Goal: Use online tool/utility: Utilize a website feature to perform a specific function

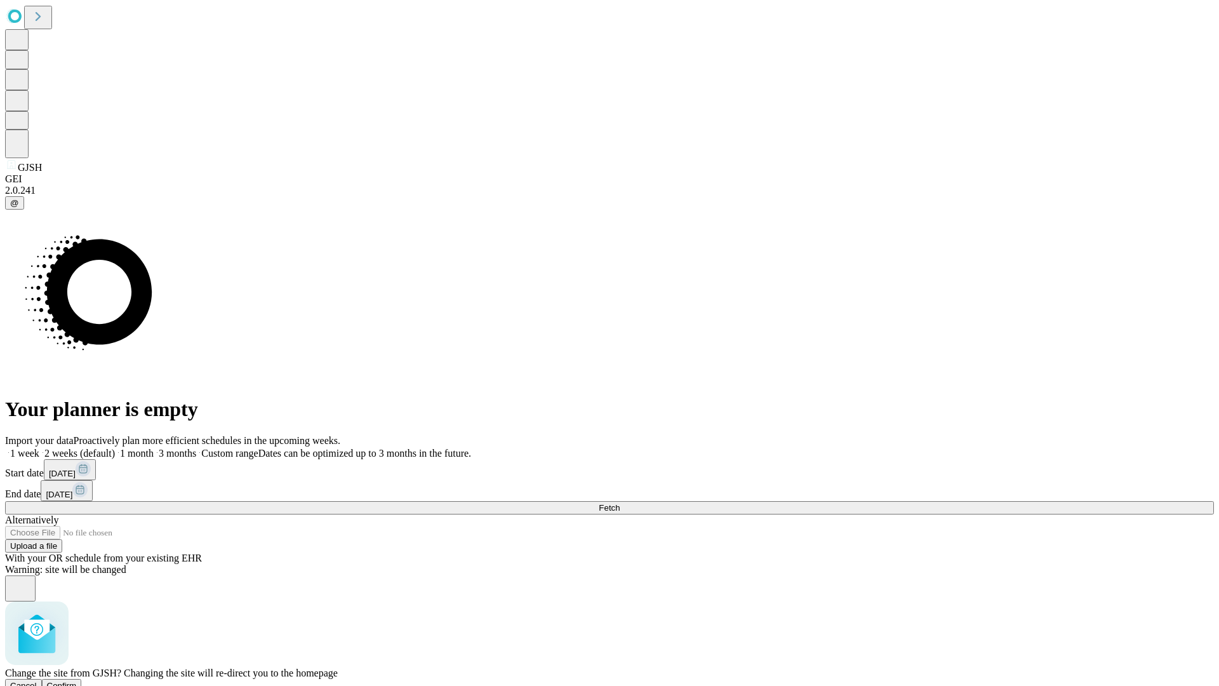
click at [77, 681] on span "Confirm" at bounding box center [62, 686] width 30 height 10
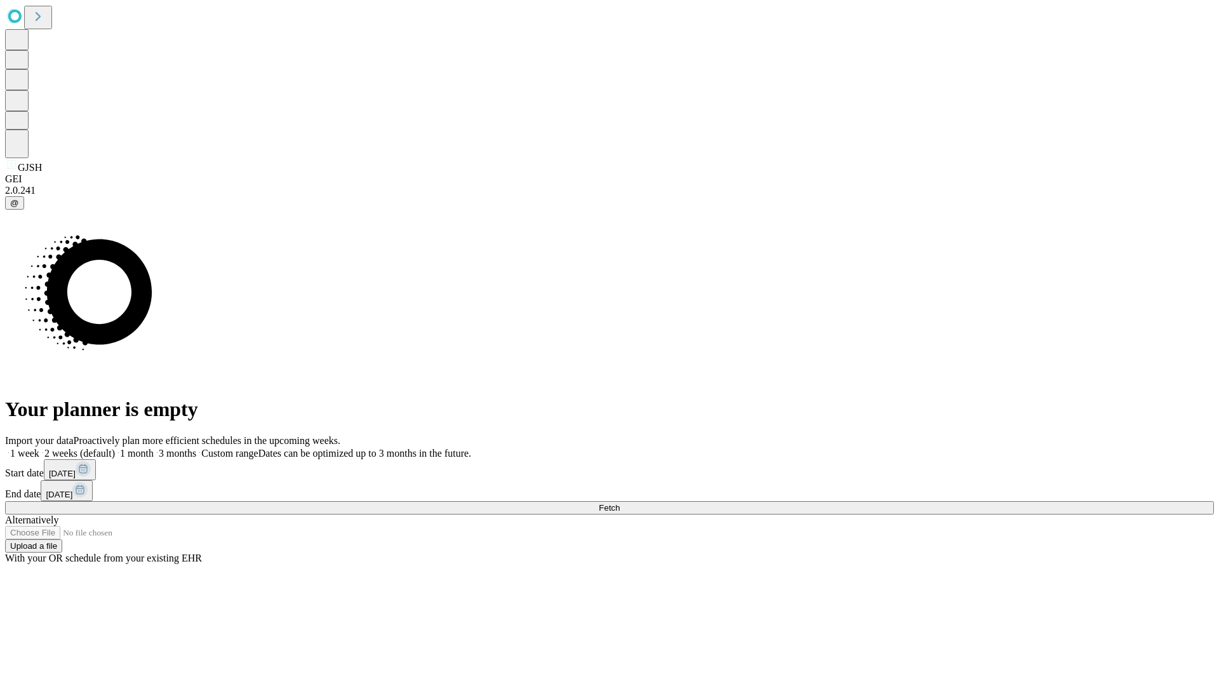
click at [115, 448] on label "2 weeks (default)" at bounding box center [77, 453] width 76 height 11
click at [620, 503] on span "Fetch" at bounding box center [609, 508] width 21 height 10
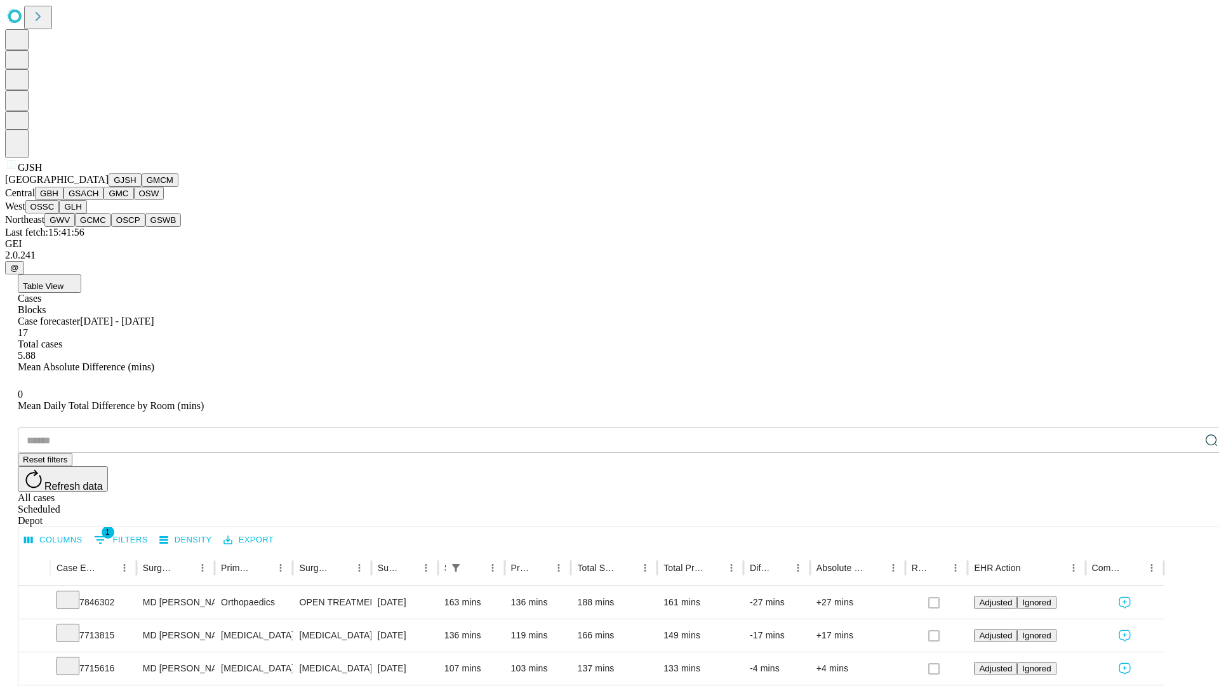
click at [142, 187] on button "GMCM" at bounding box center [160, 179] width 37 height 13
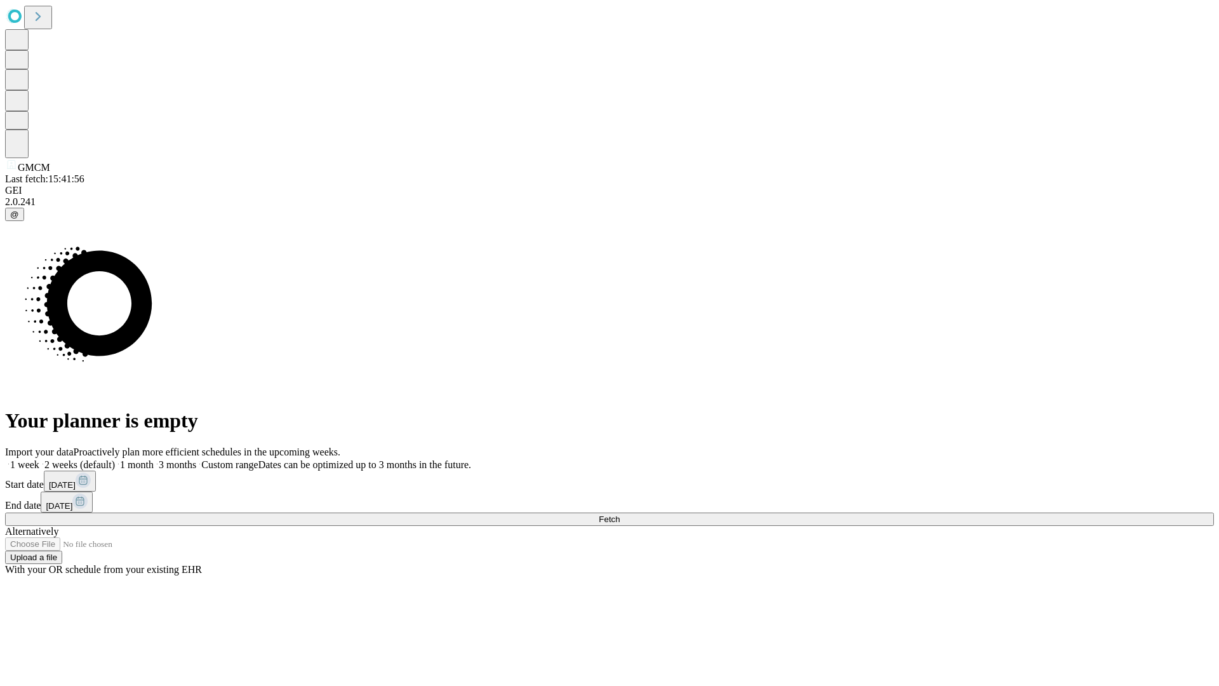
click at [115, 459] on label "2 weeks (default)" at bounding box center [77, 464] width 76 height 11
click at [620, 514] on span "Fetch" at bounding box center [609, 519] width 21 height 10
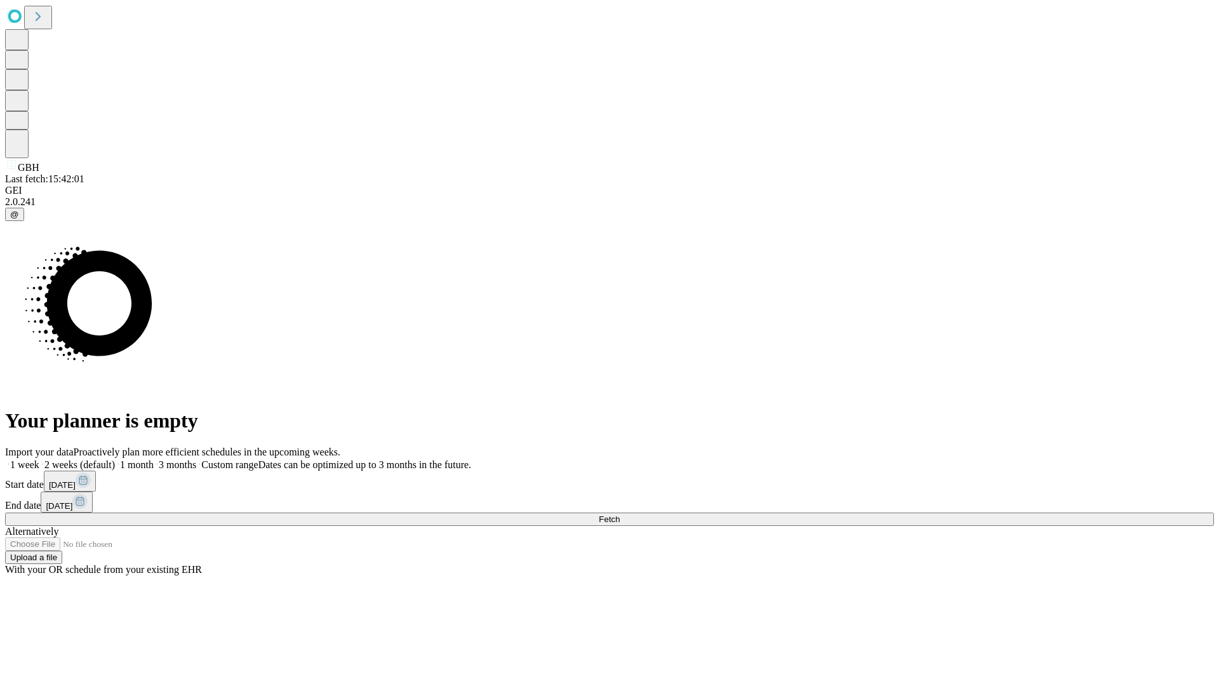
click at [115, 459] on label "2 weeks (default)" at bounding box center [77, 464] width 76 height 11
click at [620, 514] on span "Fetch" at bounding box center [609, 519] width 21 height 10
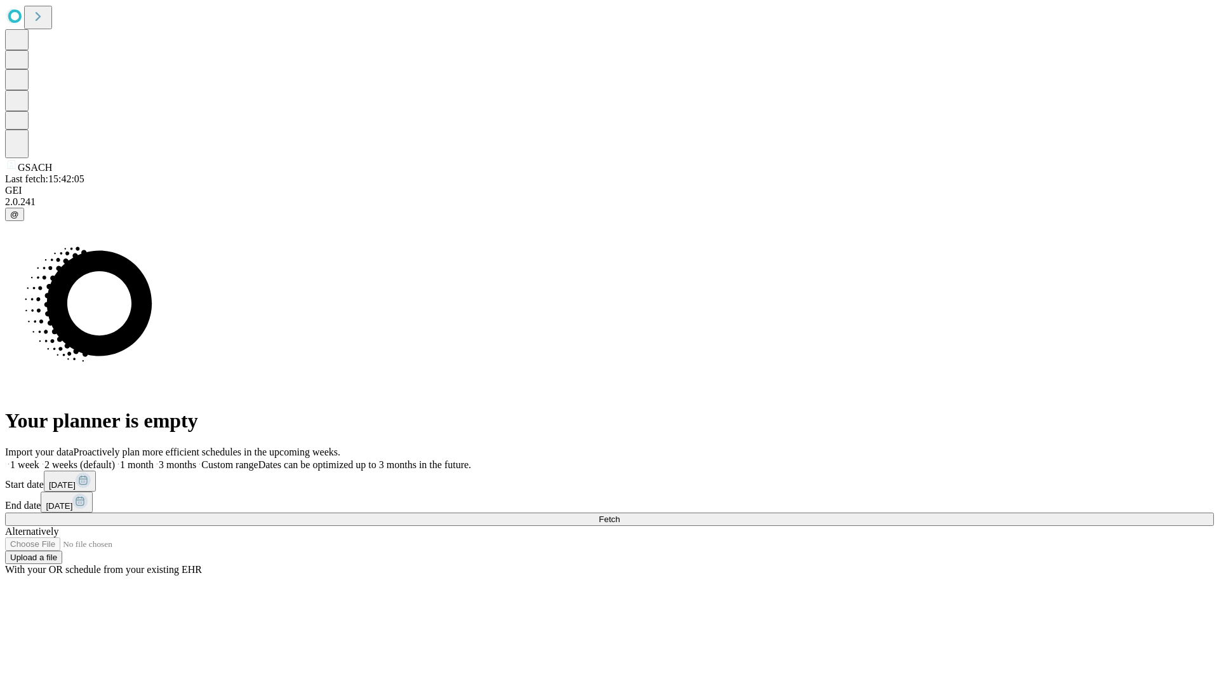
click at [115, 459] on label "2 weeks (default)" at bounding box center [77, 464] width 76 height 11
click at [620, 514] on span "Fetch" at bounding box center [609, 519] width 21 height 10
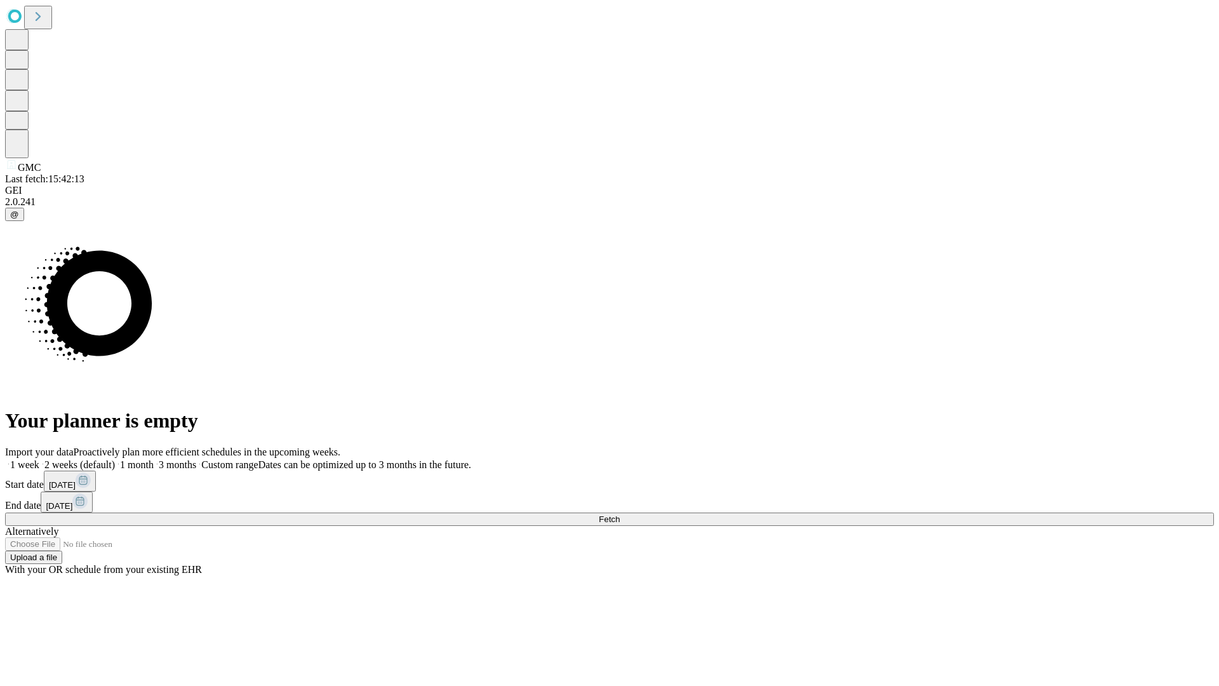
click at [115, 459] on label "2 weeks (default)" at bounding box center [77, 464] width 76 height 11
click at [620, 514] on span "Fetch" at bounding box center [609, 519] width 21 height 10
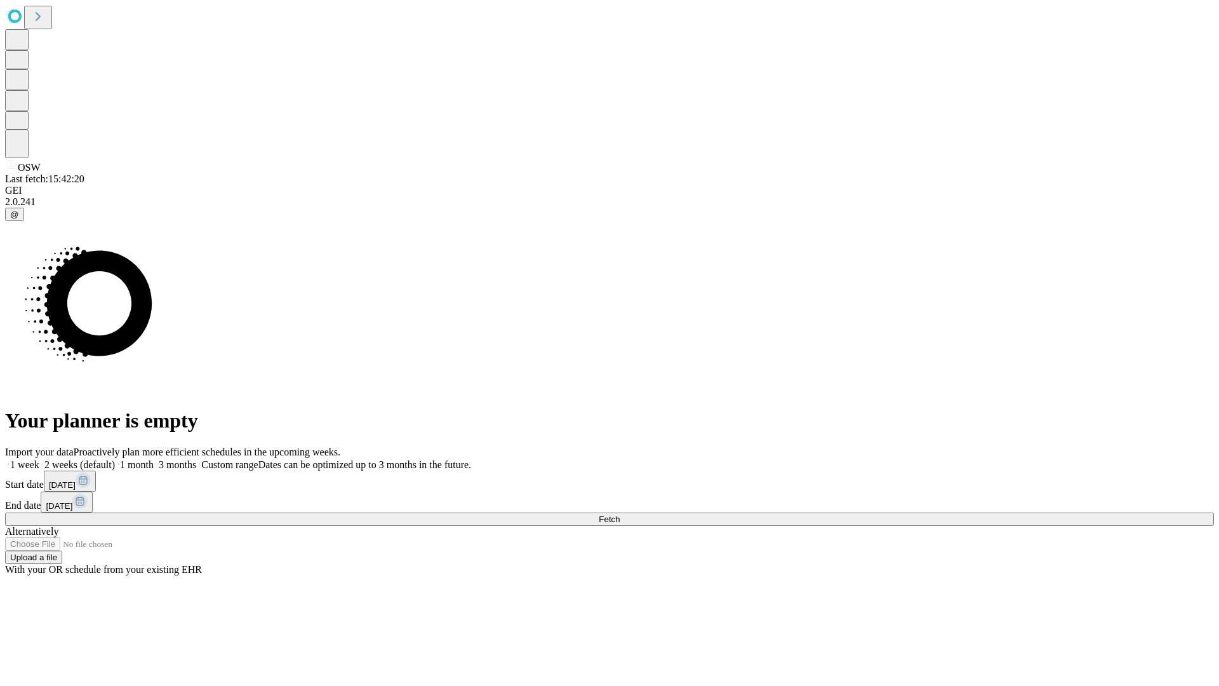
click at [115, 459] on label "2 weeks (default)" at bounding box center [77, 464] width 76 height 11
click at [620, 514] on span "Fetch" at bounding box center [609, 519] width 21 height 10
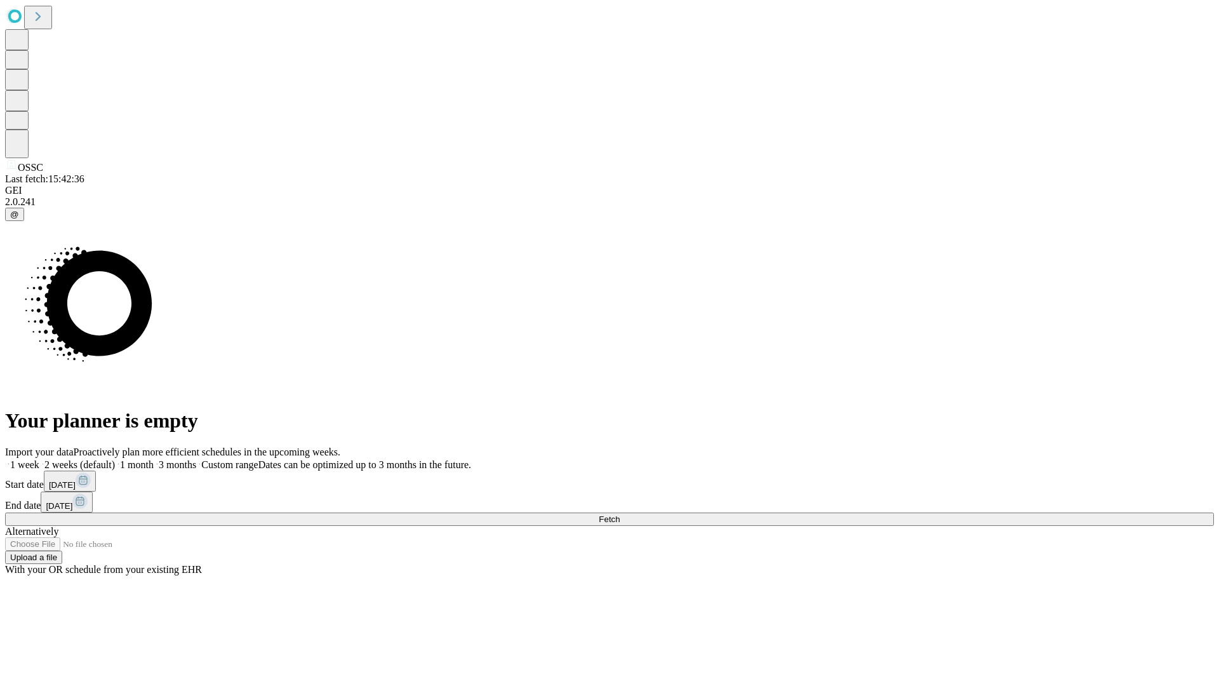
click at [620, 514] on span "Fetch" at bounding box center [609, 519] width 21 height 10
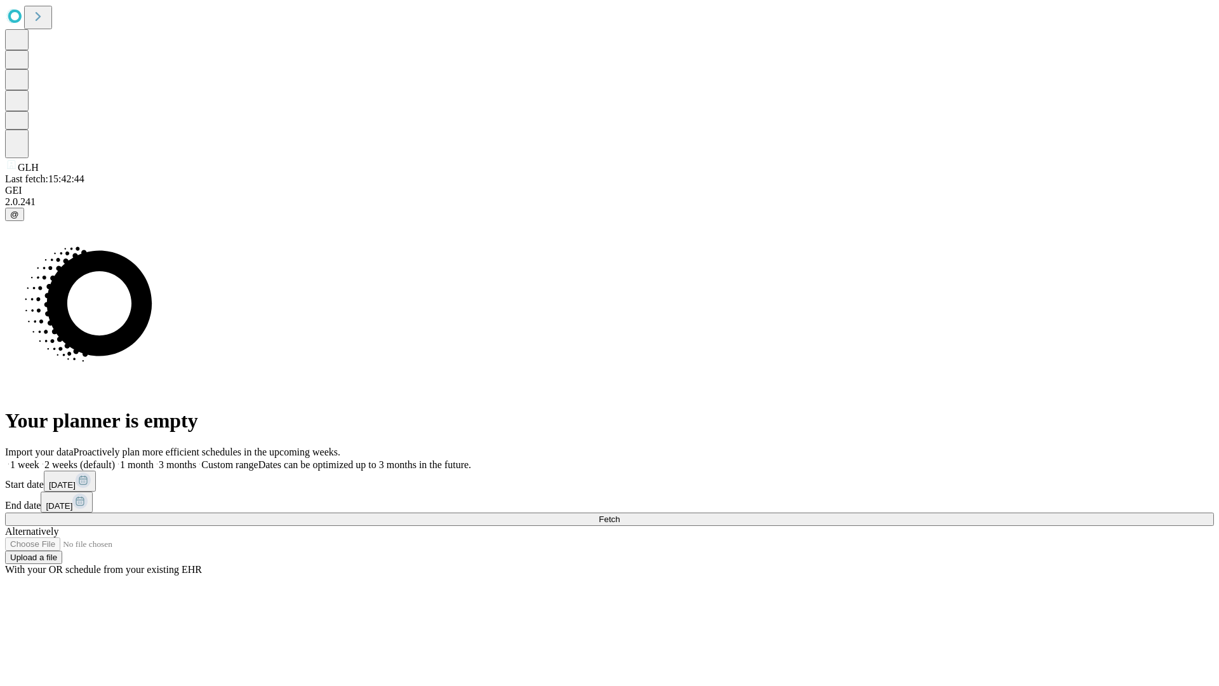
click at [115, 459] on label "2 weeks (default)" at bounding box center [77, 464] width 76 height 11
click at [620, 514] on span "Fetch" at bounding box center [609, 519] width 21 height 10
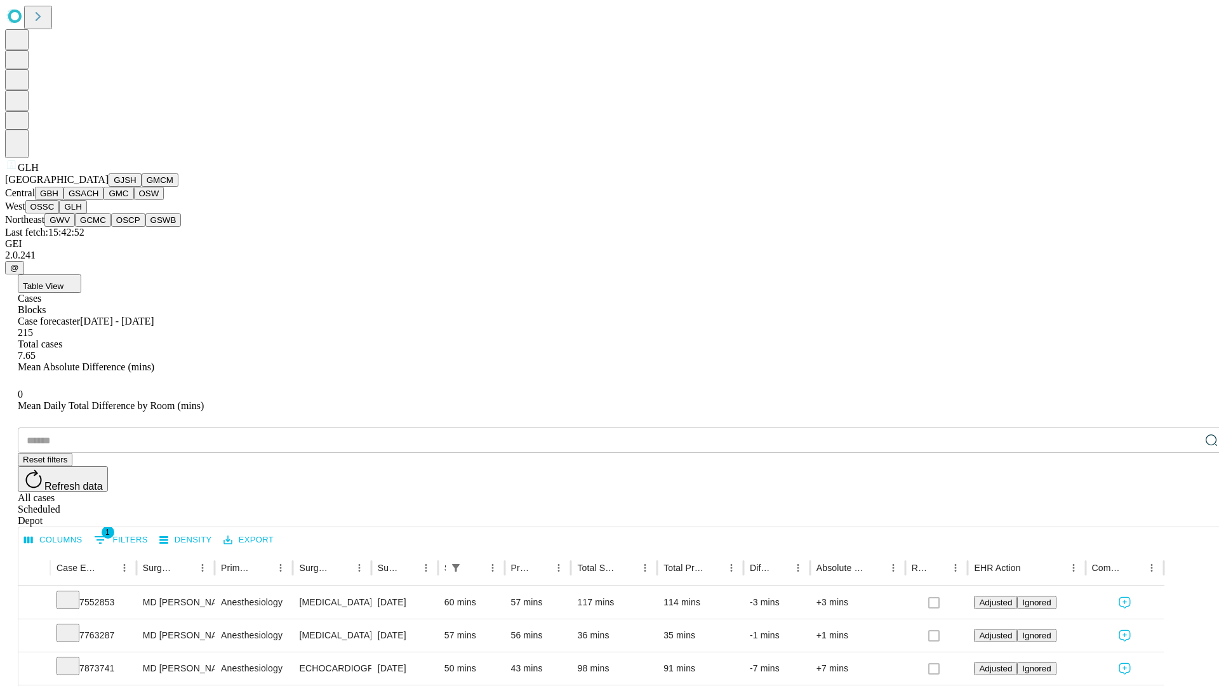
click at [75, 227] on button "GWV" at bounding box center [59, 219] width 30 height 13
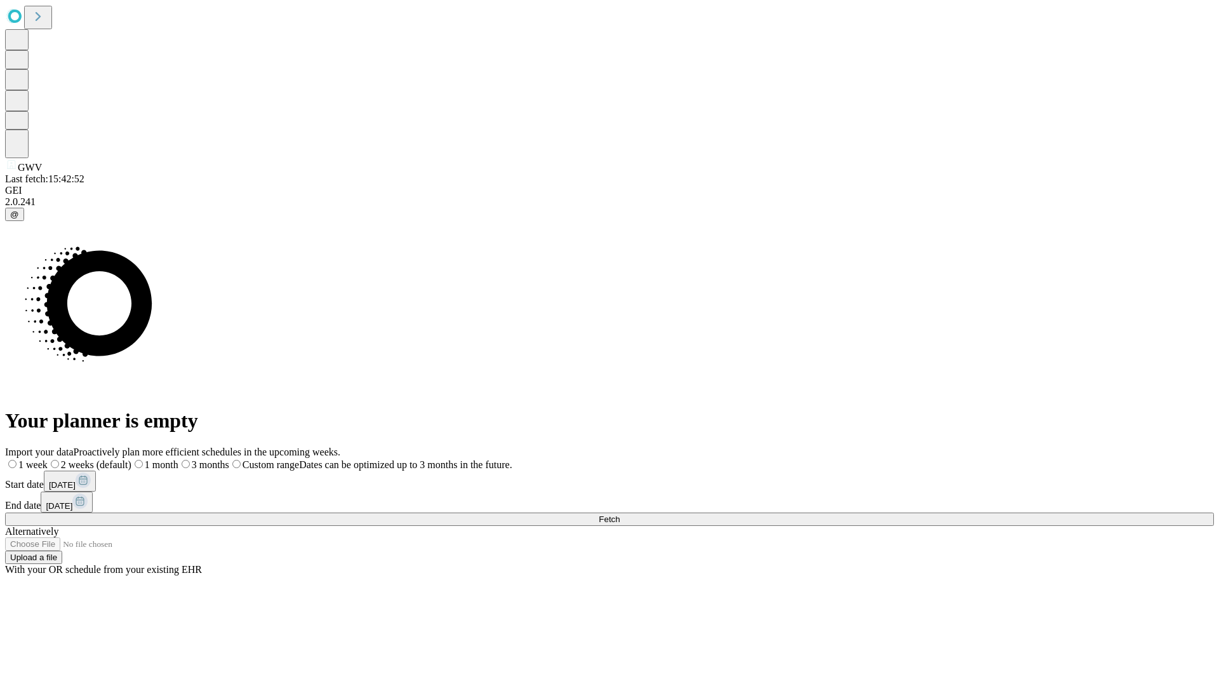
click at [131, 459] on label "2 weeks (default)" at bounding box center [90, 464] width 84 height 11
click at [620, 514] on span "Fetch" at bounding box center [609, 519] width 21 height 10
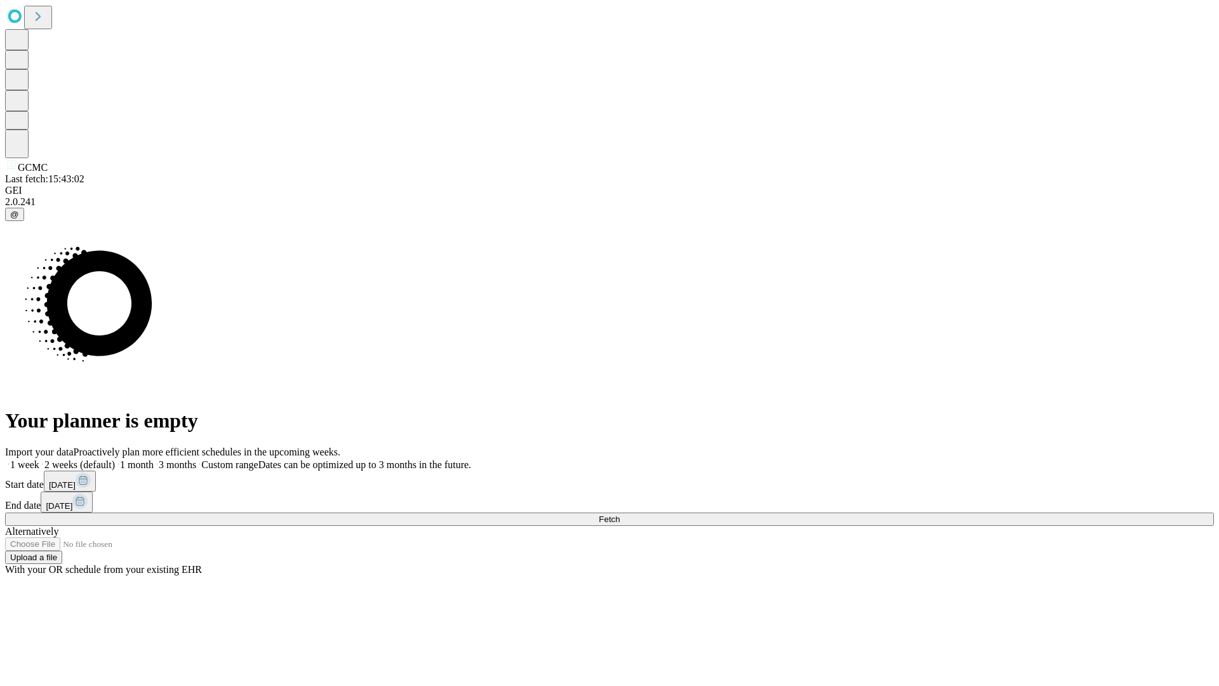
click at [115, 459] on label "2 weeks (default)" at bounding box center [77, 464] width 76 height 11
click at [620, 514] on span "Fetch" at bounding box center [609, 519] width 21 height 10
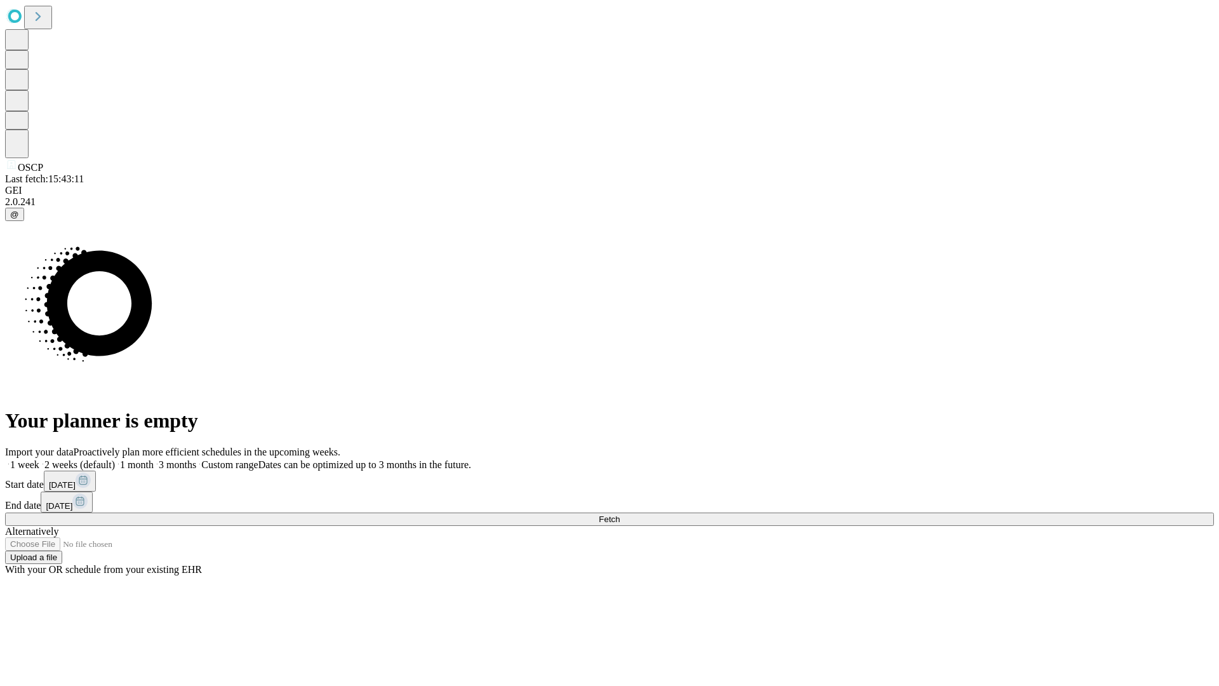
click at [115, 459] on label "2 weeks (default)" at bounding box center [77, 464] width 76 height 11
click at [620, 514] on span "Fetch" at bounding box center [609, 519] width 21 height 10
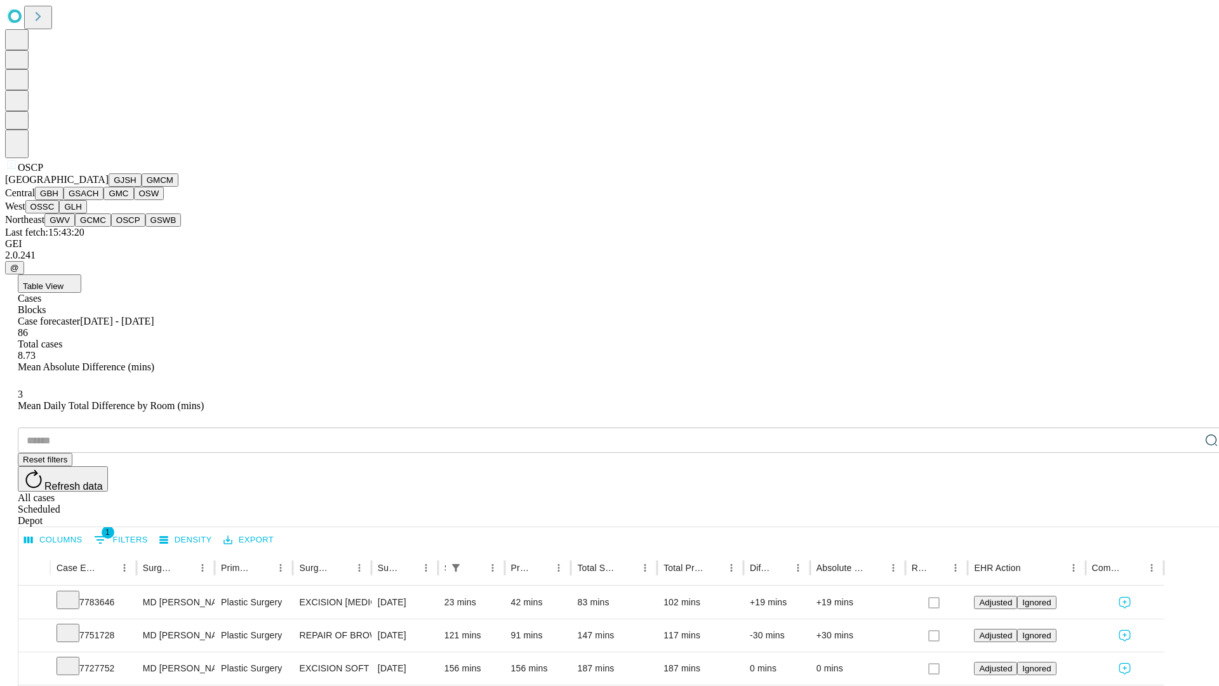
click at [145, 227] on button "GSWB" at bounding box center [163, 219] width 36 height 13
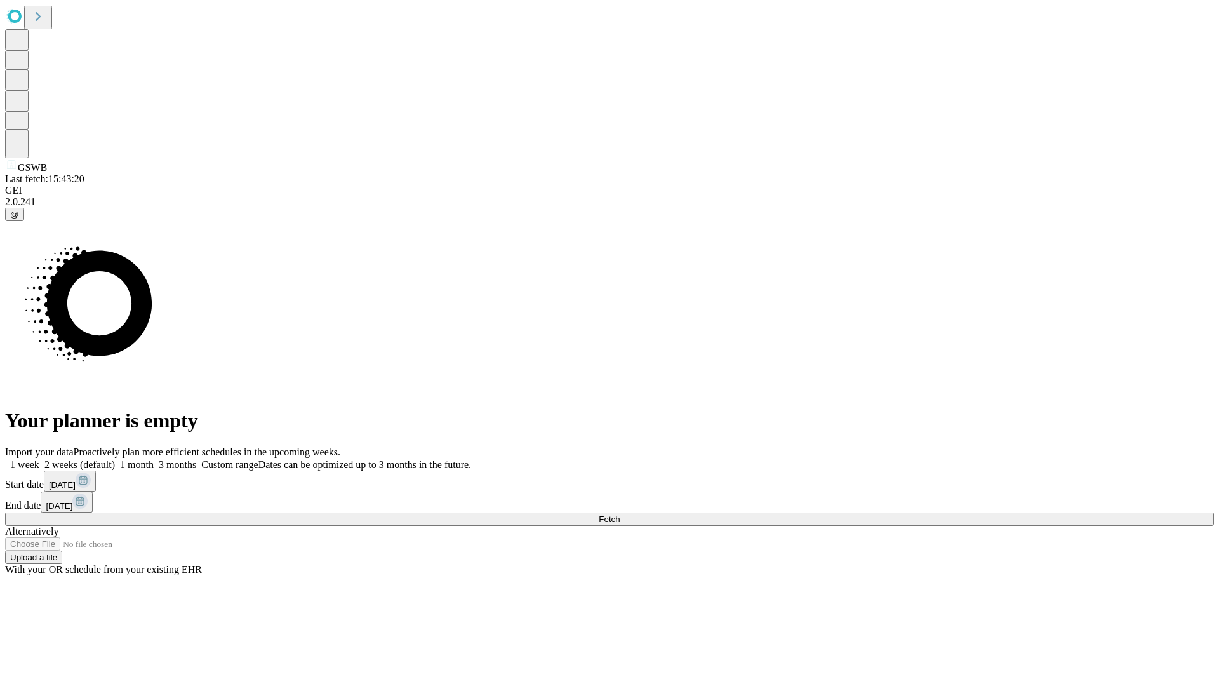
click at [115, 459] on label "2 weeks (default)" at bounding box center [77, 464] width 76 height 11
click at [620, 514] on span "Fetch" at bounding box center [609, 519] width 21 height 10
